Goal: Register for event/course

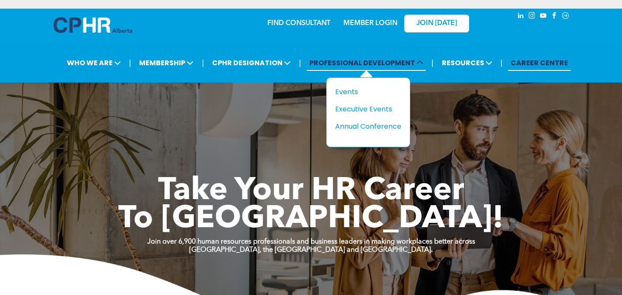
click at [362, 55] on span "PROFESSIONAL DEVELOPMENT" at bounding box center [366, 63] width 119 height 16
click at [349, 86] on div "Events" at bounding box center [365, 91] width 60 height 11
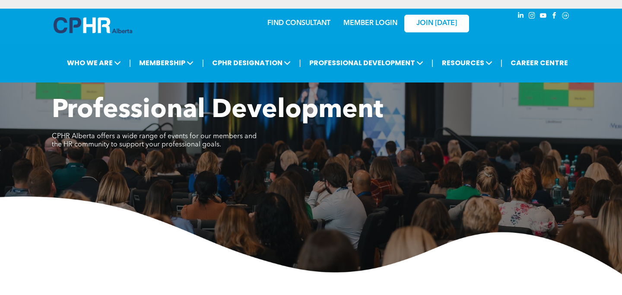
click at [379, 13] on div "MEMBER LOGIN" at bounding box center [371, 21] width 56 height 16
click at [374, 20] on link "MEMBER LOGIN" at bounding box center [370, 23] width 54 height 7
